Goal: Task Accomplishment & Management: Manage account settings

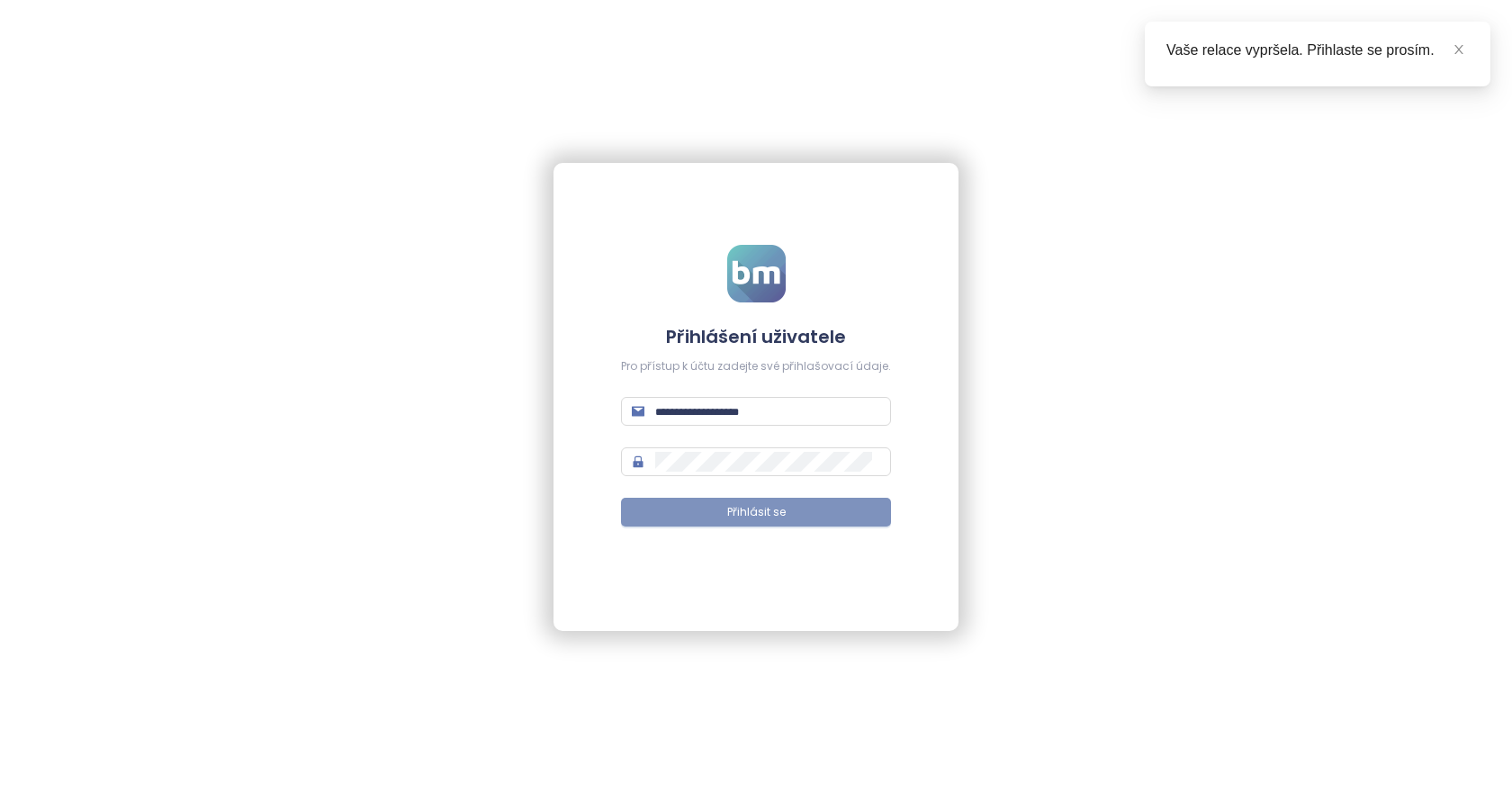
type input "**********"
click at [745, 523] on button "Přihlásit se" at bounding box center [756, 512] width 270 height 29
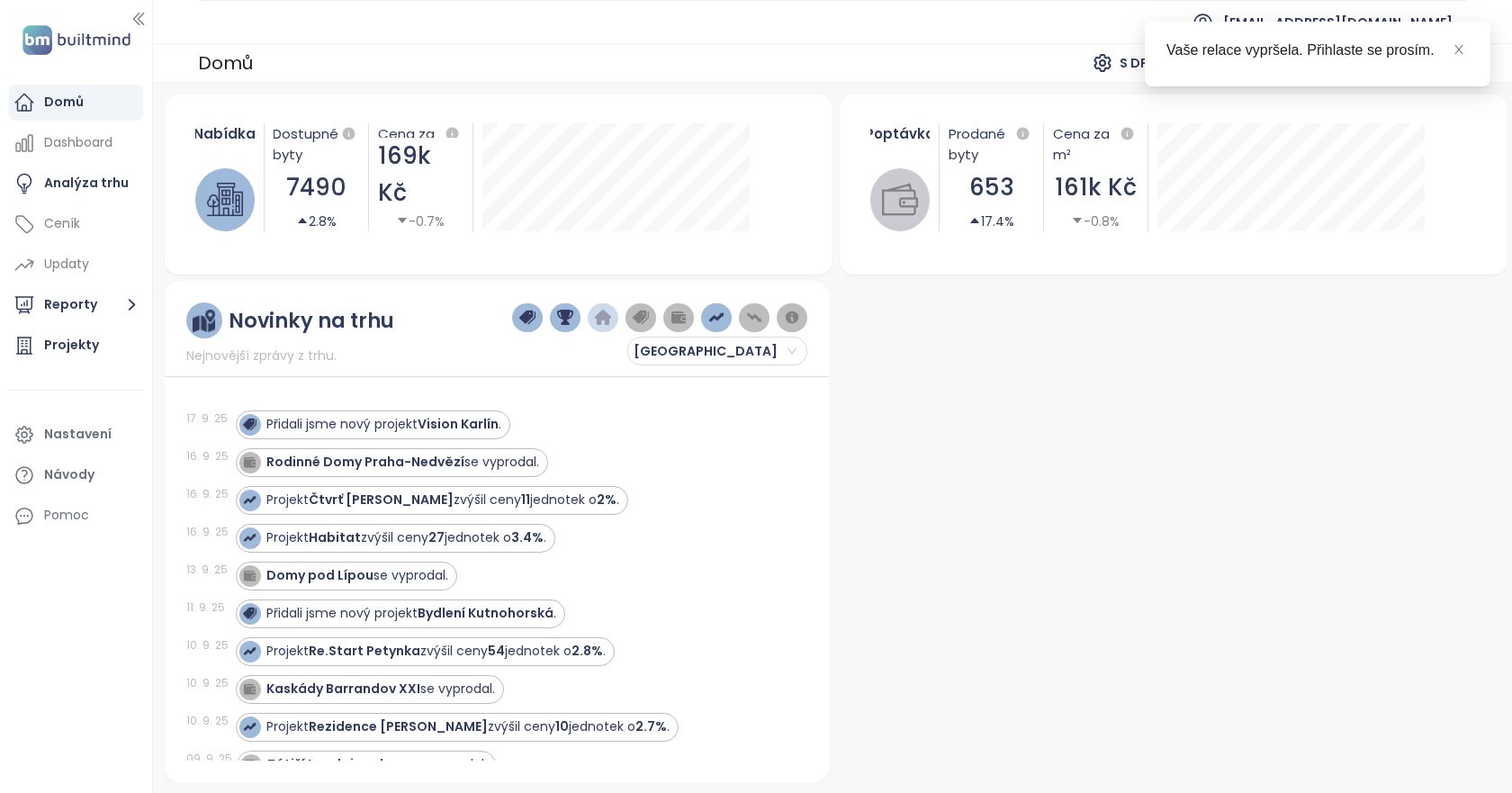
click at [1466, 41] on link at bounding box center [1459, 50] width 20 height 20
click at [1464, 44] on icon "close" at bounding box center [1459, 50] width 13 height 13
